Goal: Information Seeking & Learning: Learn about a topic

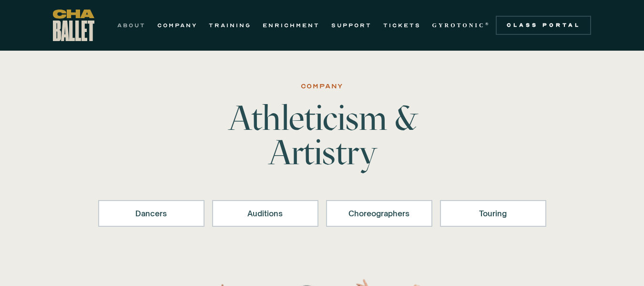
click at [136, 25] on link "ABOUT" at bounding box center [131, 25] width 29 height 11
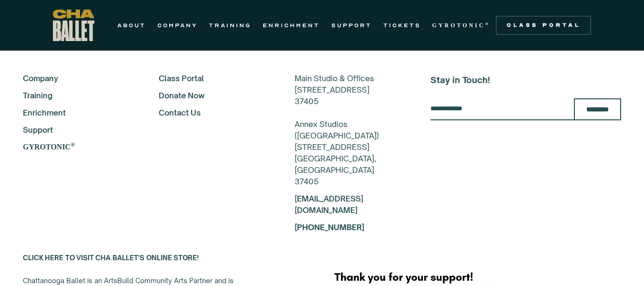
scroll to position [2304, 0]
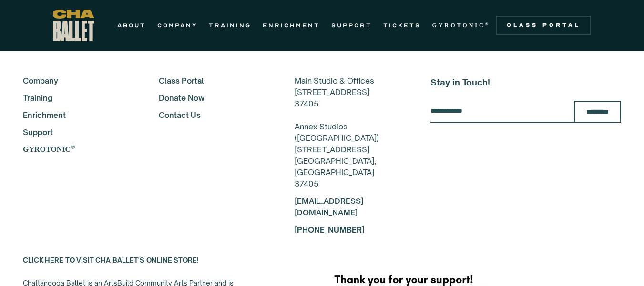
click at [47, 95] on link "Training" at bounding box center [78, 97] width 110 height 11
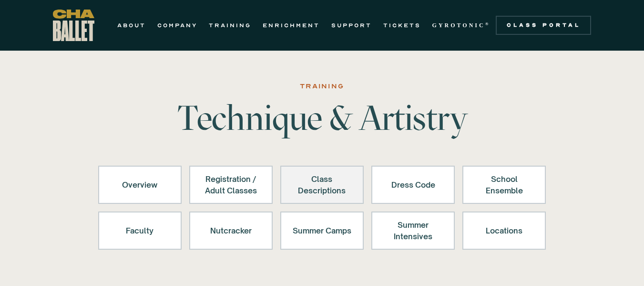
click at [325, 185] on div "Class Descriptions" at bounding box center [322, 184] width 59 height 23
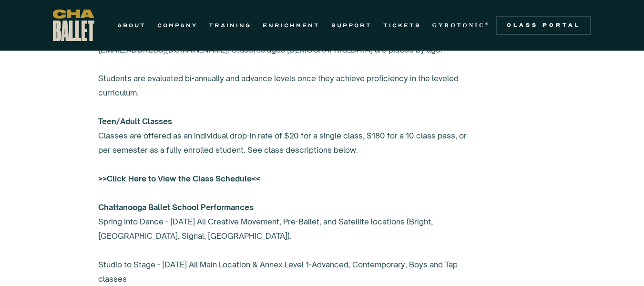
scroll to position [733, 0]
